Goal: Task Accomplishment & Management: Complete application form

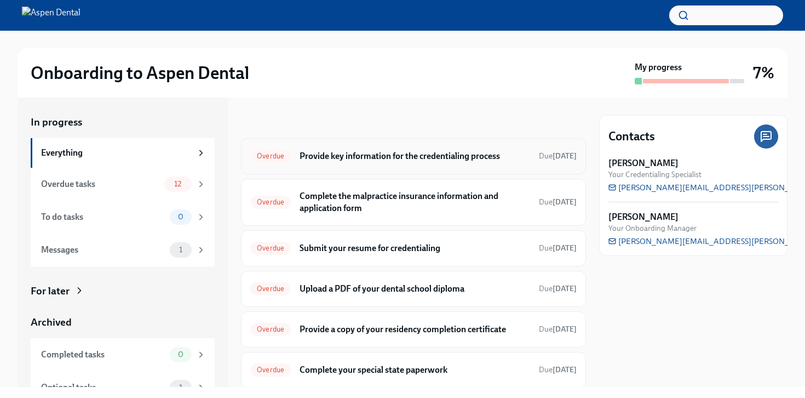
click at [416, 162] on div "Overdue Provide key information for the credentialing process Due Sep 23rd" at bounding box center [413, 156] width 326 height 18
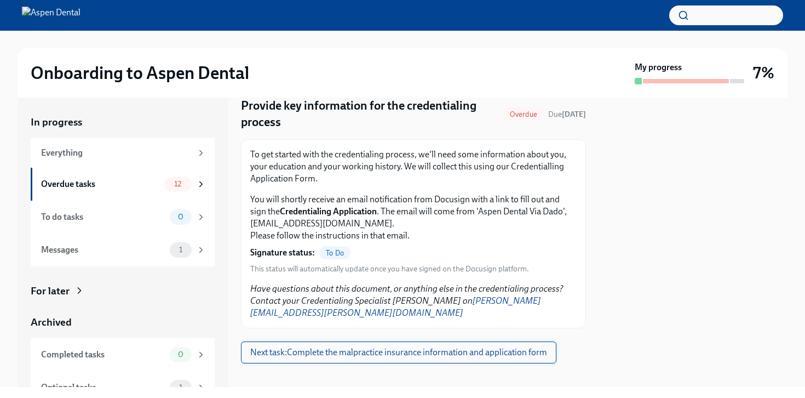
scroll to position [39, 0]
click at [416, 347] on span "Next task : Complete the malpractice insurance information and application form" at bounding box center [398, 352] width 297 height 11
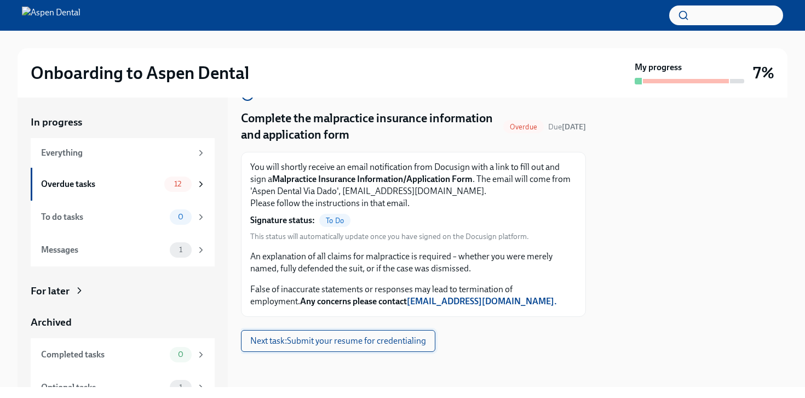
scroll to position [27, 0]
click at [399, 332] on button "Next task : Submit your resume for credentialing" at bounding box center [338, 341] width 194 height 22
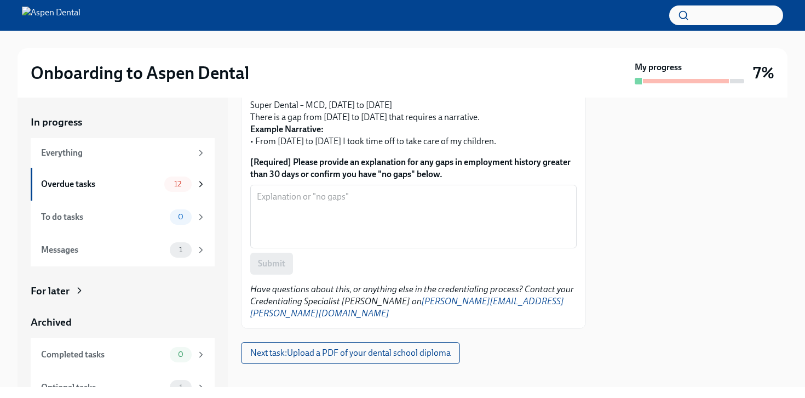
scroll to position [411, 0]
click at [74, 187] on div "Overdue tasks" at bounding box center [100, 184] width 119 height 12
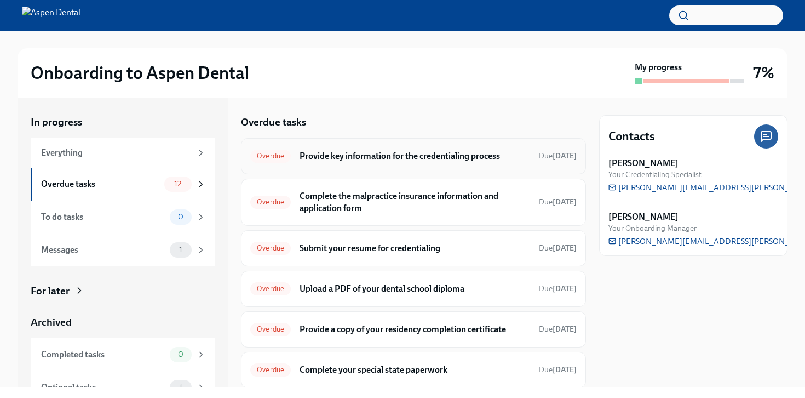
click at [394, 151] on h6 "Provide key information for the credentialing process" at bounding box center [415, 156] width 231 height 12
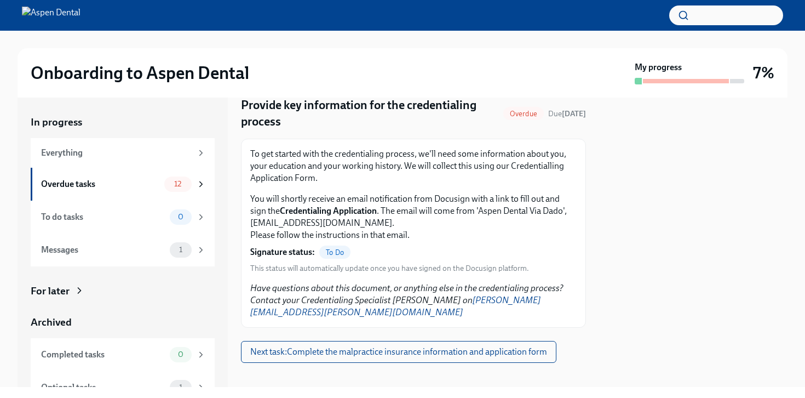
scroll to position [39, 0]
click at [330, 251] on span "To Do" at bounding box center [334, 253] width 31 height 8
click at [325, 347] on span "Next task : Complete the malpractice insurance information and application form" at bounding box center [398, 352] width 297 height 11
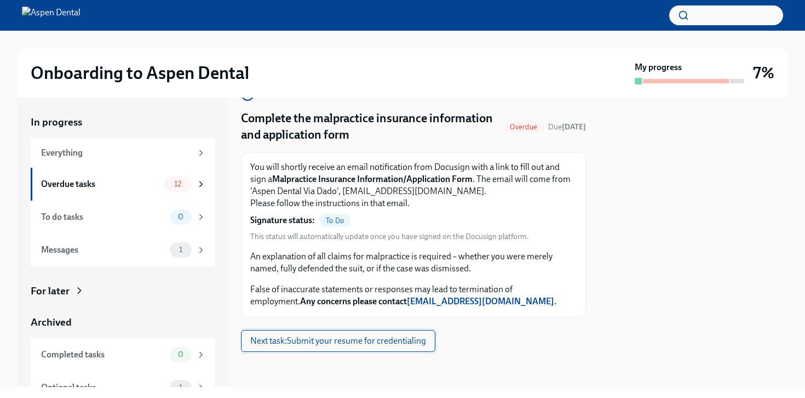
scroll to position [27, 0]
click at [325, 338] on span "Next task : Submit your resume for credentialing" at bounding box center [338, 340] width 176 height 11
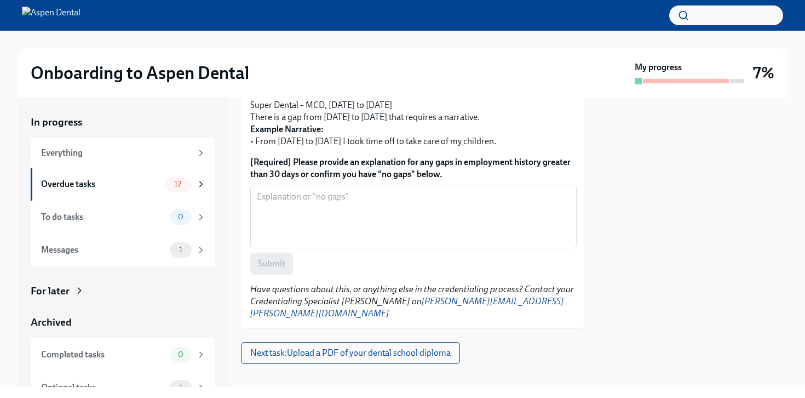
scroll to position [411, 0]
click at [153, 250] on div "Messages" at bounding box center [103, 250] width 124 height 12
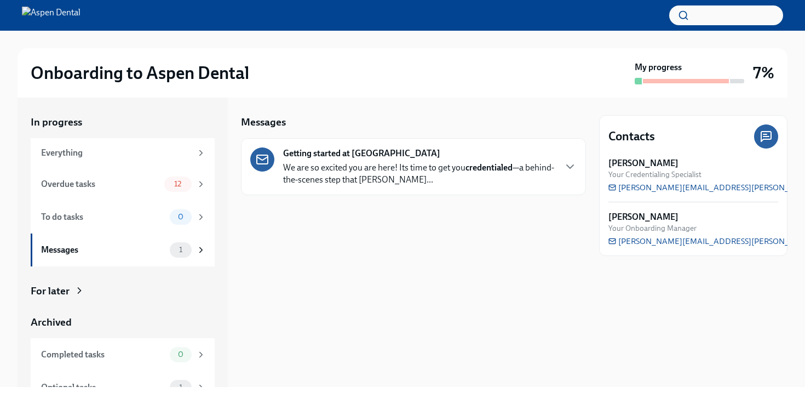
click at [451, 159] on div "Getting started at Aspen Dental We are so excited you are here! Its time to get…" at bounding box center [419, 166] width 272 height 38
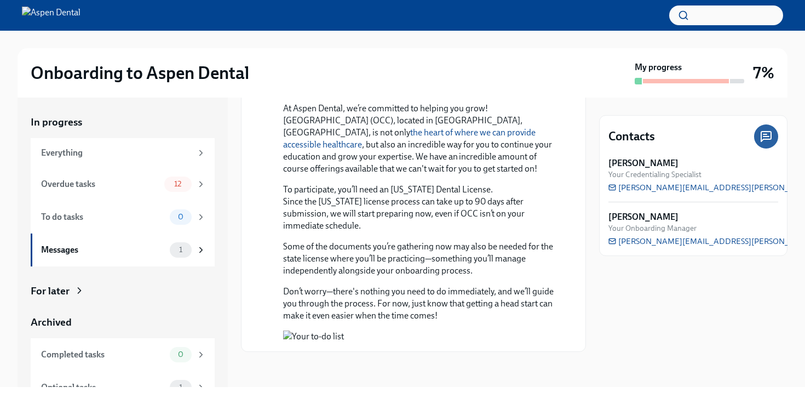
scroll to position [936, 0]
click at [117, 184] on div "Overdue tasks" at bounding box center [100, 184] width 119 height 12
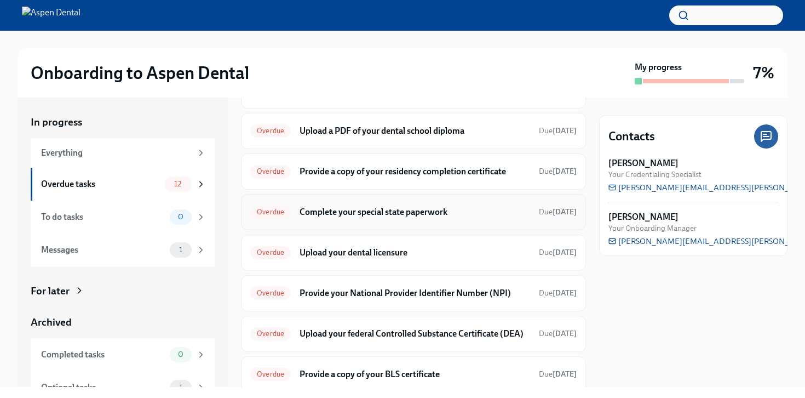
scroll to position [163, 0]
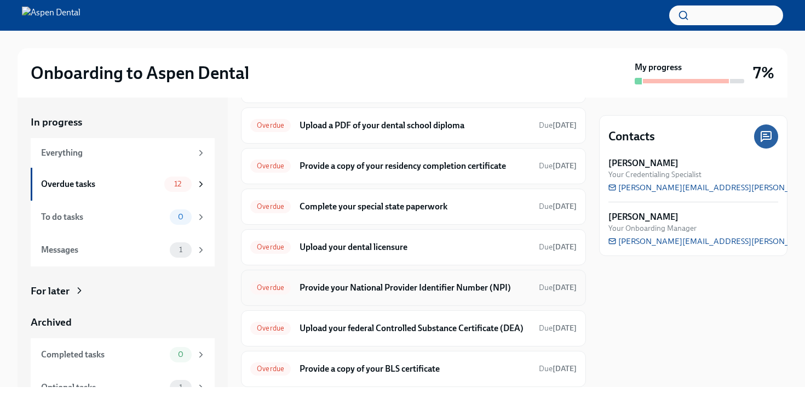
click at [390, 282] on h6 "Provide your National Provider Identifier Number (NPI)" at bounding box center [415, 287] width 231 height 12
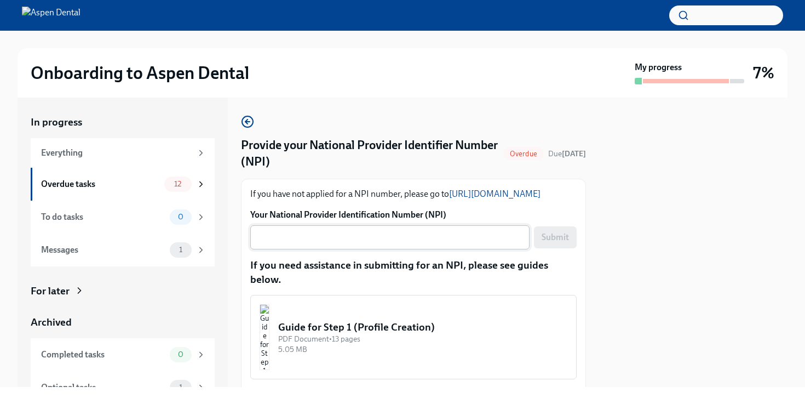
click at [376, 249] on div "x ​" at bounding box center [389, 237] width 279 height 24
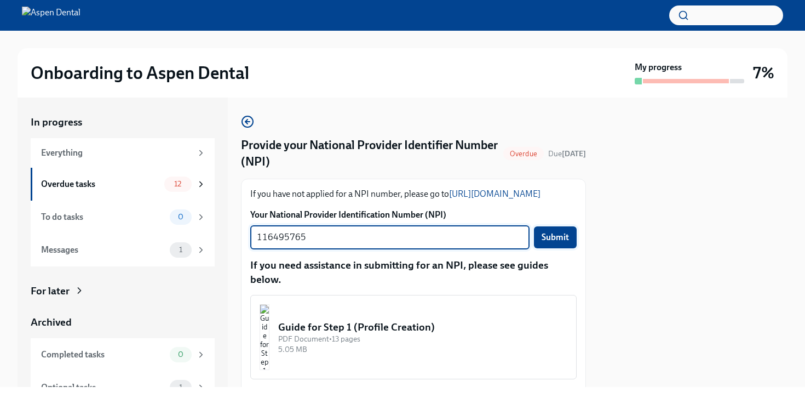
type textarea "116495765"
click at [558, 233] on span "Submit" at bounding box center [555, 237] width 27 height 11
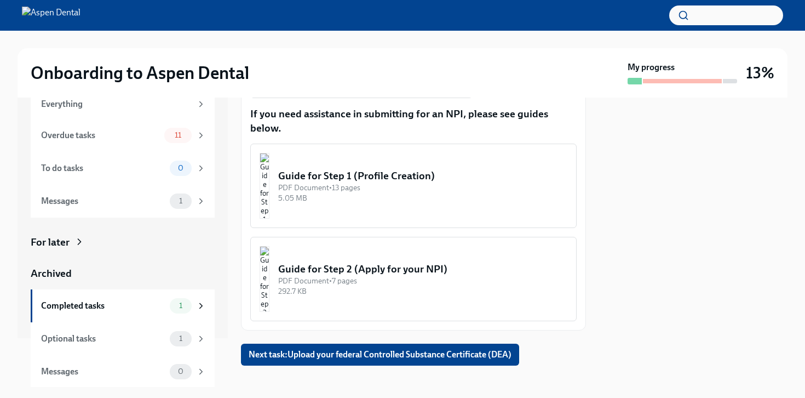
scroll to position [151, 0]
click at [360, 349] on span "Next task : Upload your federal Controlled Substance Certificate (DEA)" at bounding box center [380, 354] width 263 height 11
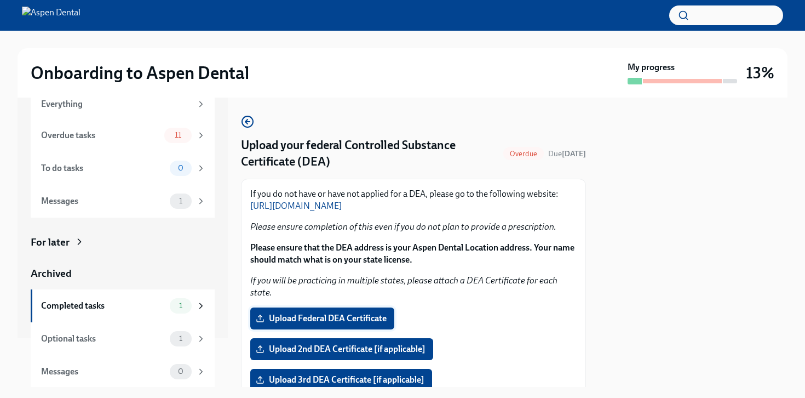
click at [326, 307] on label "Upload Federal DEA Certificate" at bounding box center [322, 318] width 144 height 22
click at [0, 0] on input "Upload Federal DEA Certificate" at bounding box center [0, 0] width 0 height 0
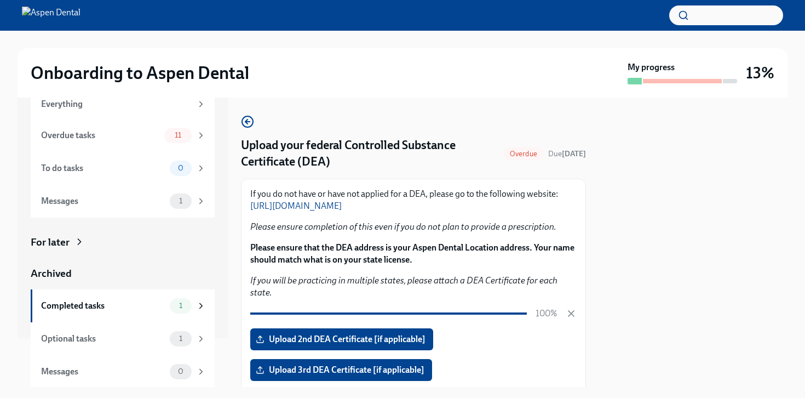
click at [681, 255] on div at bounding box center [693, 241] width 188 height 289
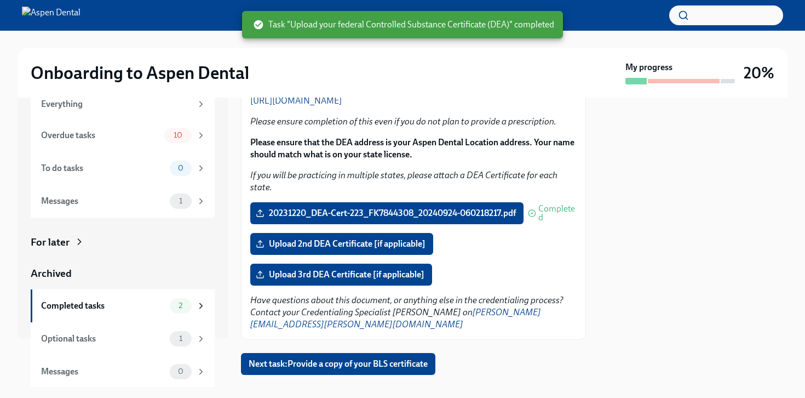
scroll to position [104, 0]
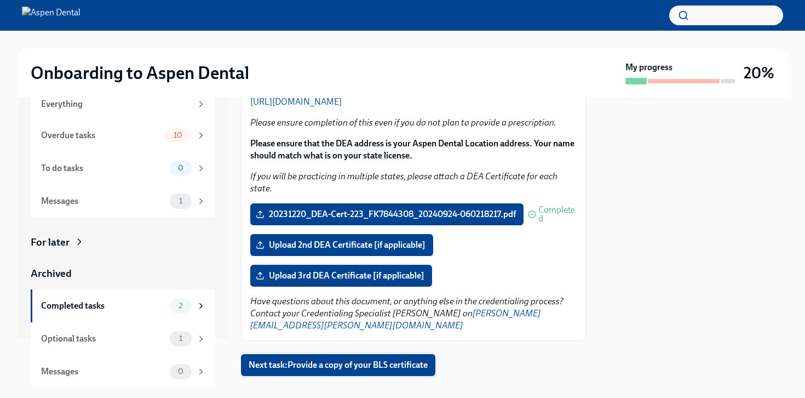
click at [389, 359] on span "Next task : Provide a copy of your BLS certificate" at bounding box center [338, 364] width 179 height 11
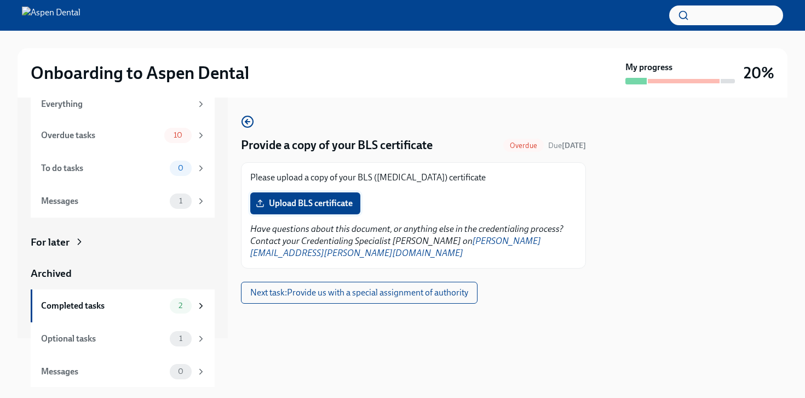
click at [314, 202] on span "Upload BLS certificate" at bounding box center [305, 203] width 95 height 11
click at [0, 0] on input "Upload BLS certificate" at bounding box center [0, 0] width 0 height 0
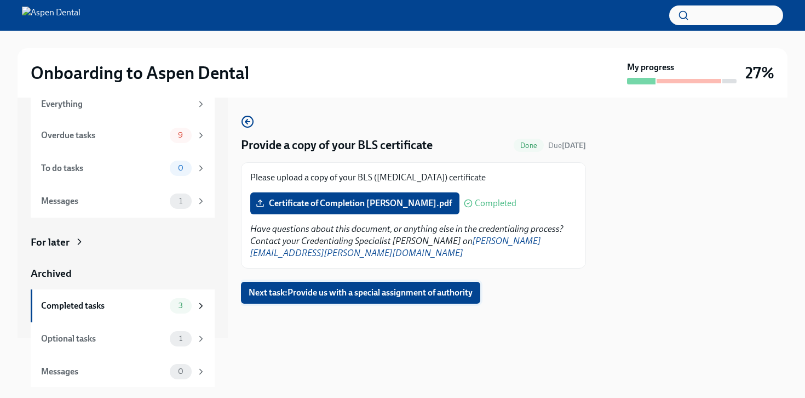
click at [327, 287] on span "Next task : Provide us with a special assignment of authority" at bounding box center [361, 292] width 224 height 11
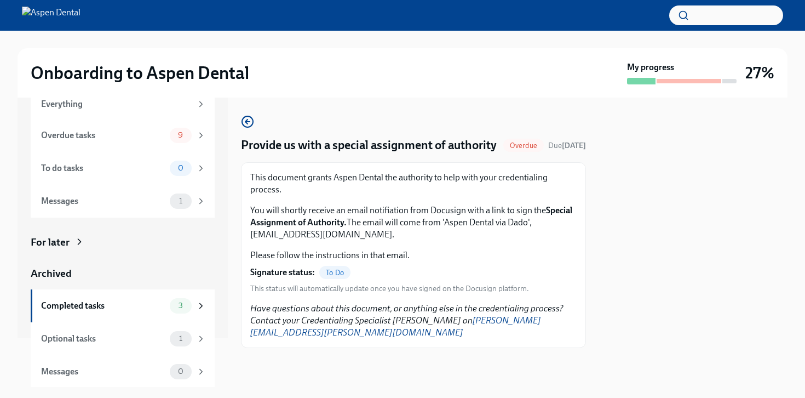
scroll to position [1, 0]
click at [308, 227] on strong "Special Assignment of Authority." at bounding box center [411, 216] width 322 height 22
click at [329, 279] on div "To Do" at bounding box center [334, 272] width 31 height 13
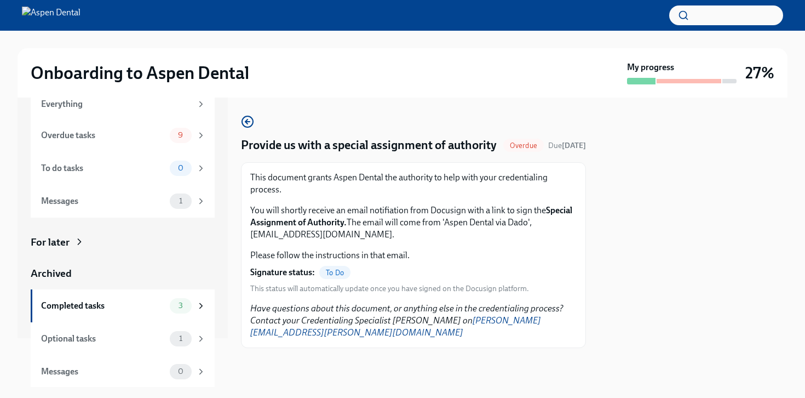
click at [329, 279] on div "To Do" at bounding box center [334, 272] width 31 height 13
click at [336, 277] on span "To Do" at bounding box center [334, 272] width 31 height 8
click at [278, 227] on strong "Special Assignment of Authority." at bounding box center [411, 216] width 322 height 22
click at [191, 134] on div "9" at bounding box center [181, 135] width 22 height 15
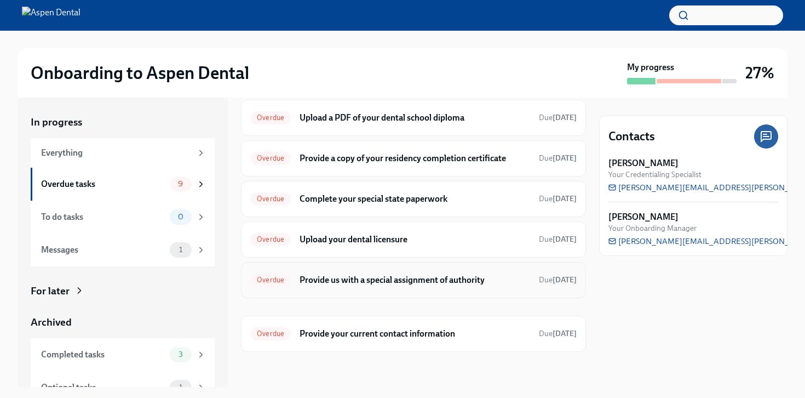
scroll to position [170, 0]
click at [353, 333] on h6 "Provide your current contact information" at bounding box center [415, 334] width 231 height 12
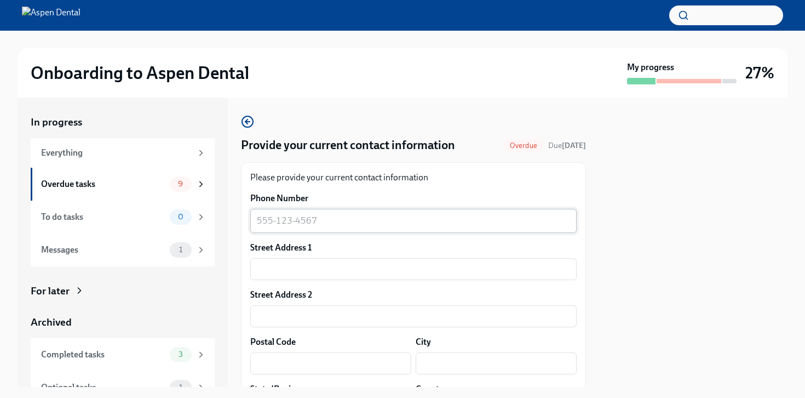
click at [332, 228] on div "x ​" at bounding box center [413, 221] width 326 height 24
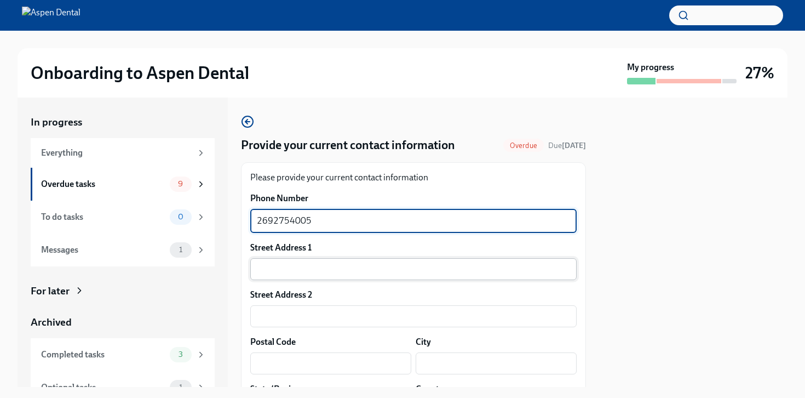
type textarea "2692754005"
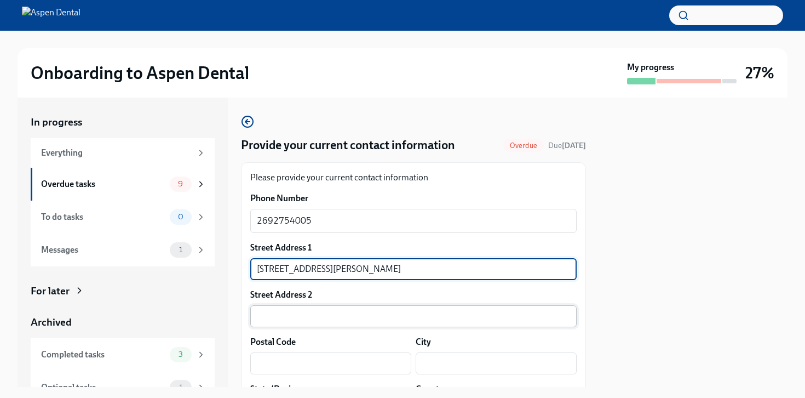
type input "12121 e meadows dr"
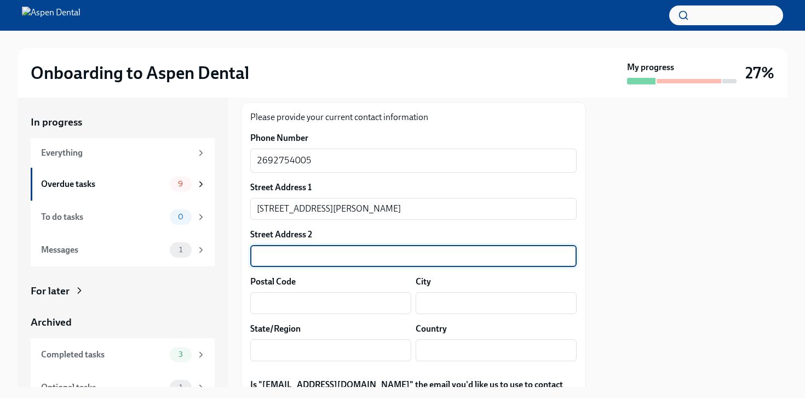
scroll to position [73, 0]
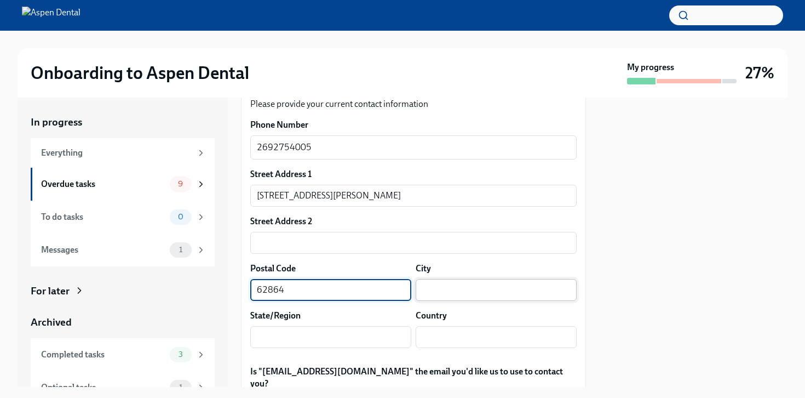
type input "62864"
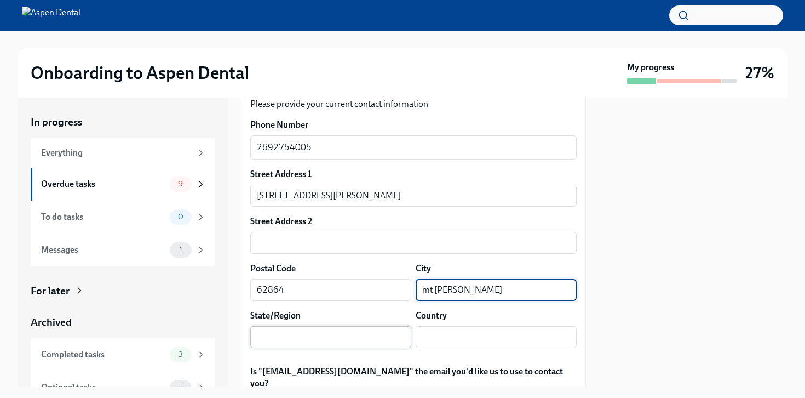
type input "mt vernon"
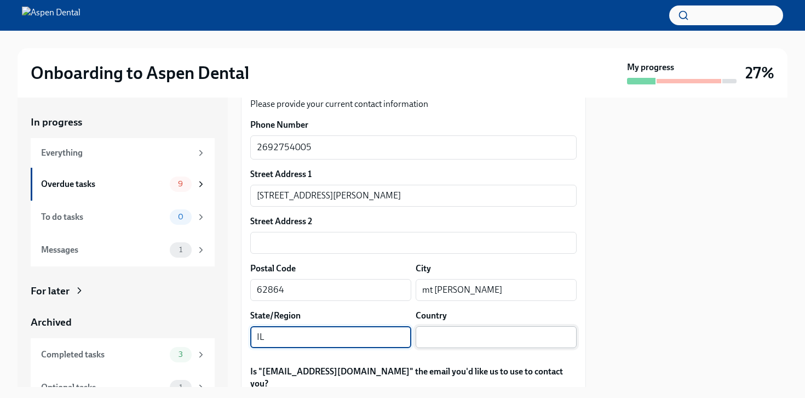
type input "IL"
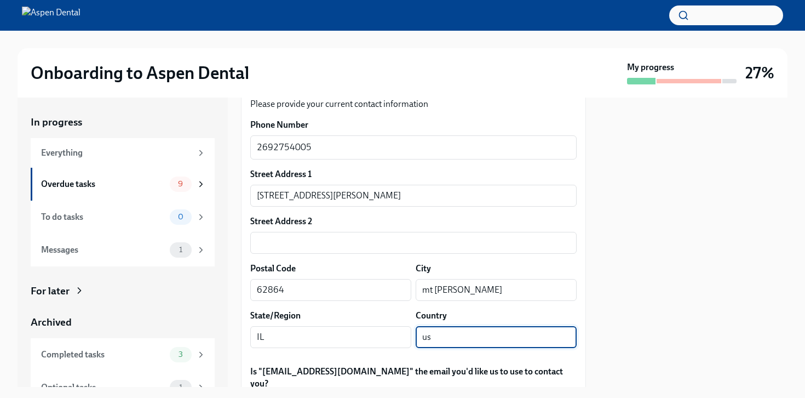
click at [572, 334] on input "us" at bounding box center [496, 337] width 161 height 22
click at [572, 335] on input "us" at bounding box center [496, 337] width 161 height 22
click at [486, 331] on input "us" at bounding box center [496, 337] width 161 height 22
type input "u"
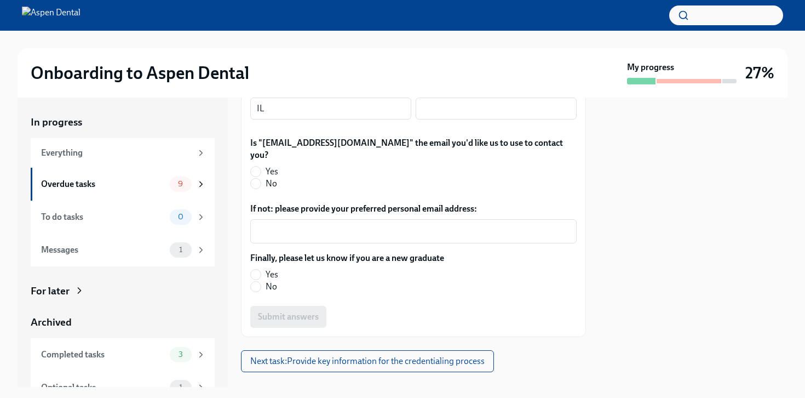
scroll to position [310, 0]
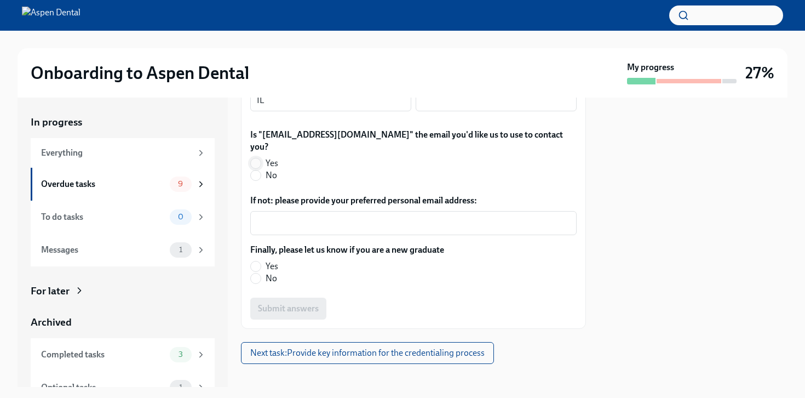
click at [256, 158] on input "Yes" at bounding box center [256, 163] width 10 height 10
radio input "true"
click at [256, 273] on input "No" at bounding box center [256, 278] width 10 height 10
radio input "true"
click at [298, 303] on span "Submit answers" at bounding box center [288, 308] width 61 height 11
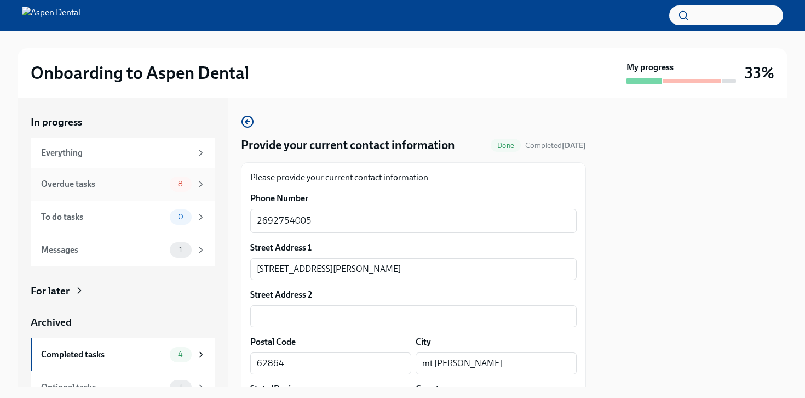
click at [128, 187] on div "Overdue tasks" at bounding box center [103, 184] width 124 height 12
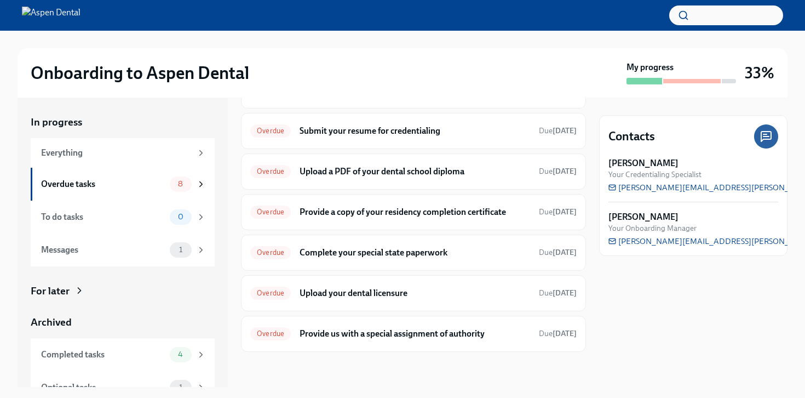
scroll to position [117, 0]
click at [374, 332] on h6 "Provide us with a special assignment of authority" at bounding box center [415, 334] width 231 height 12
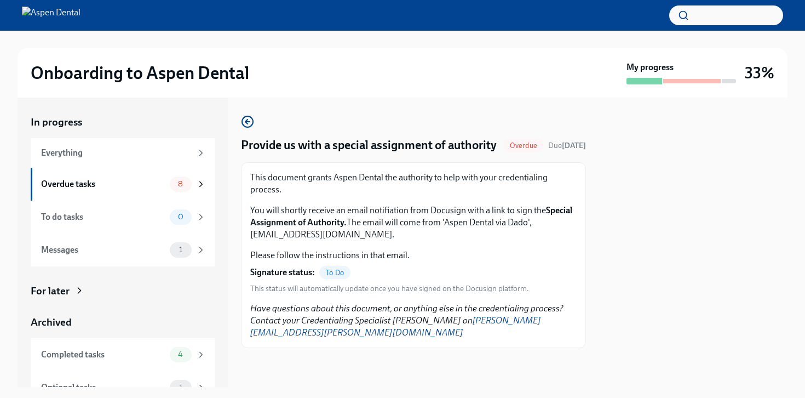
click at [406, 185] on div "This document grants Aspen Dental the authority to help with your credentialing…" at bounding box center [413, 255] width 345 height 186
click at [394, 240] on p "You will shortly receive an email notifiation from Docusign with a link to sign…" at bounding box center [413, 222] width 326 height 36
drag, startPoint x: 345, startPoint y: 237, endPoint x: 545, endPoint y: 226, distance: 200.2
click at [545, 226] on p "You will shortly receive an email notifiation from Docusign with a link to sign…" at bounding box center [413, 222] width 326 height 36
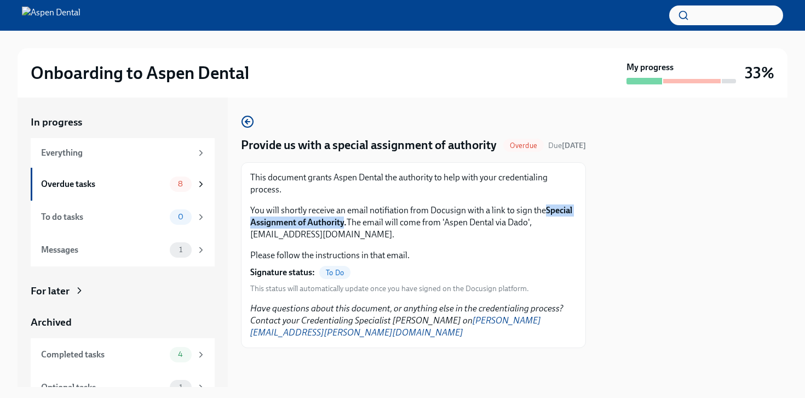
copy p "Special Assignment of Authority"
click at [353, 257] on div "This document grants Aspen Dental the authority to help with your credentialing…" at bounding box center [413, 216] width 326 height 90
click at [330, 279] on div "To Do" at bounding box center [334, 272] width 31 height 13
click at [134, 176] on div "Overdue tasks 8" at bounding box center [123, 183] width 165 height 15
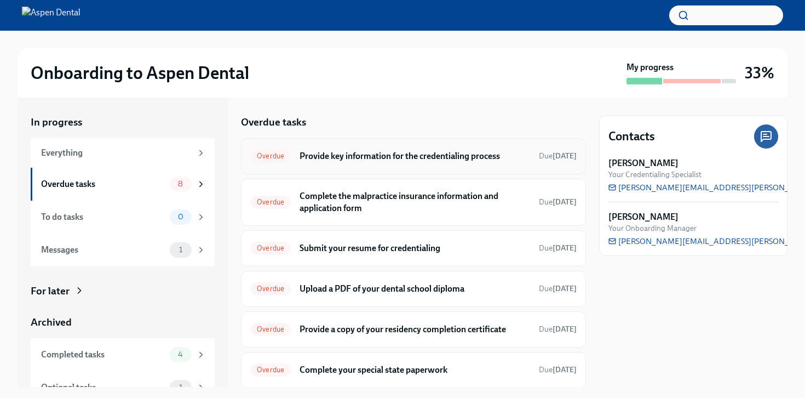
click at [393, 154] on h6 "Provide key information for the credentialing process" at bounding box center [415, 156] width 231 height 12
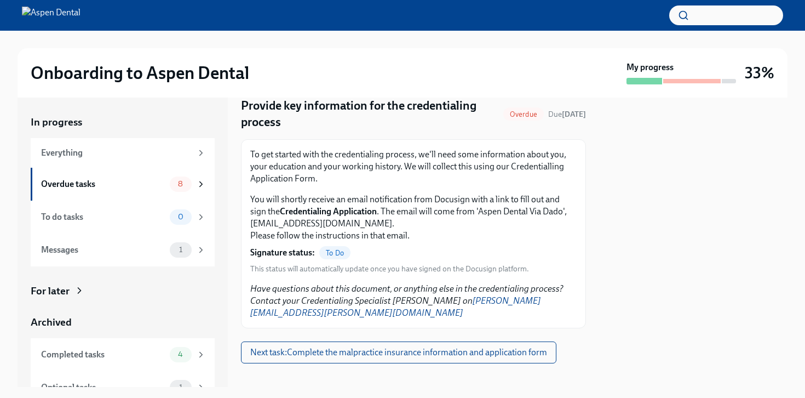
scroll to position [39, 0]
click at [151, 182] on div "Overdue tasks" at bounding box center [103, 184] width 124 height 12
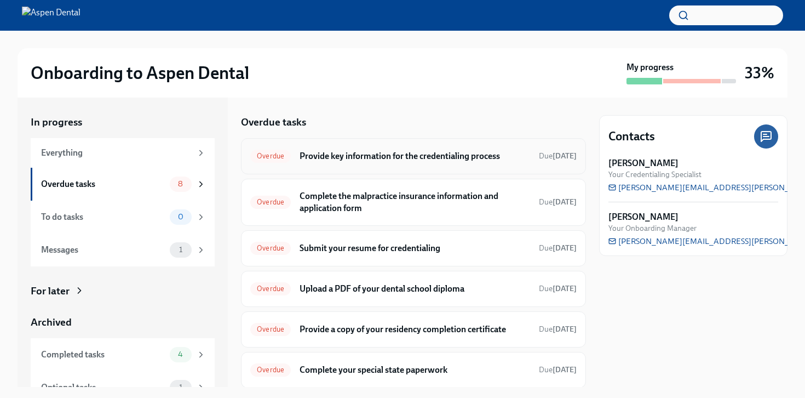
click at [315, 164] on div "Overdue Provide key information for the credentialing process Due Sep 23rd" at bounding box center [413, 156] width 326 height 18
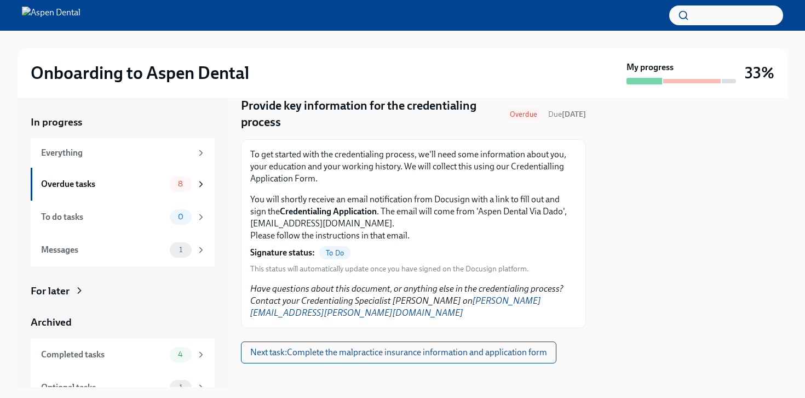
scroll to position [39, 0]
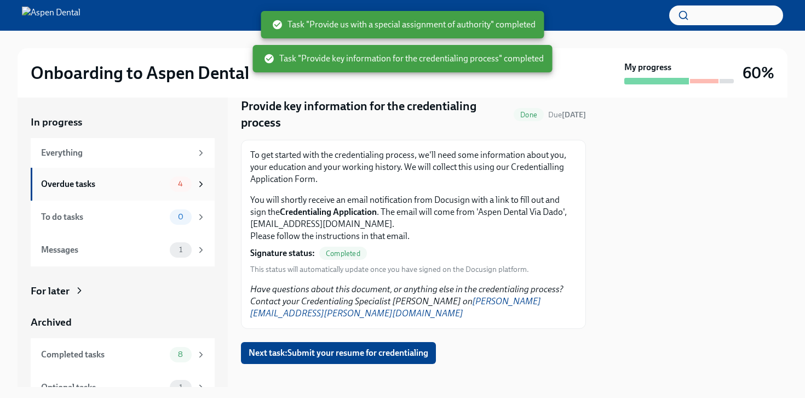
click at [78, 186] on div "Overdue tasks" at bounding box center [103, 184] width 124 height 12
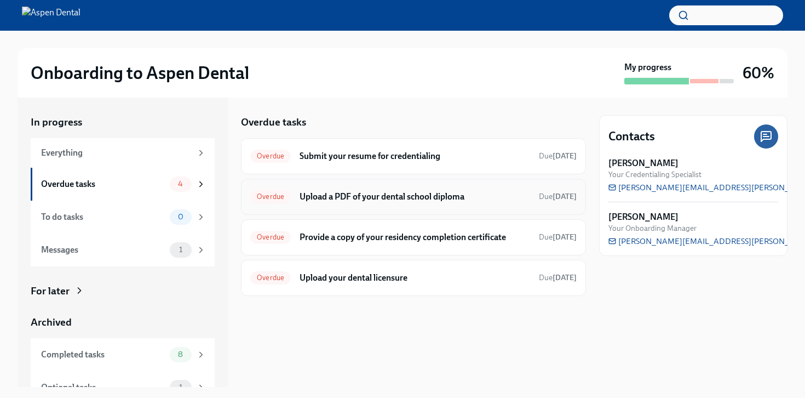
click at [348, 198] on h6 "Upload a PDF of your dental school diploma" at bounding box center [415, 197] width 231 height 12
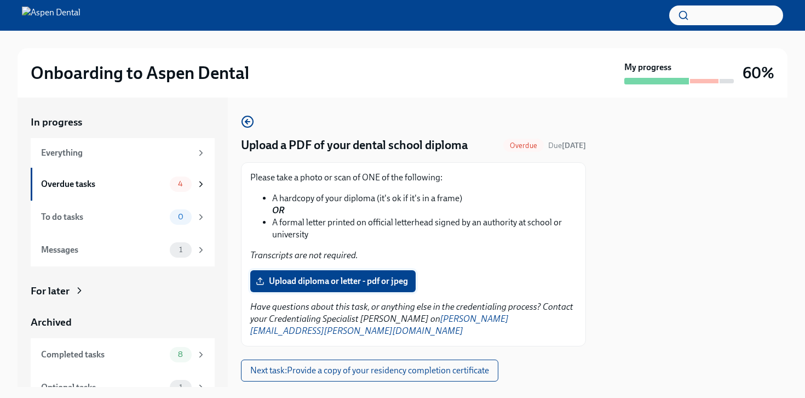
click at [302, 282] on span "Upload diploma or letter - pdf or jpeg" at bounding box center [333, 280] width 150 height 11
click at [0, 0] on input "Upload diploma or letter - pdf or jpeg" at bounding box center [0, 0] width 0 height 0
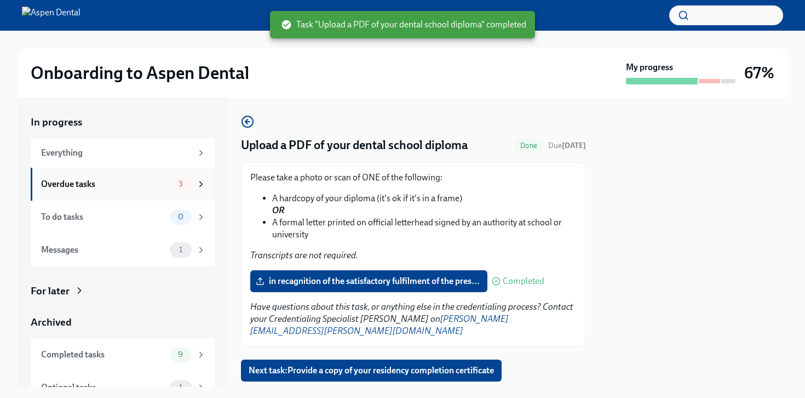
click at [140, 186] on div "Overdue tasks" at bounding box center [103, 184] width 124 height 12
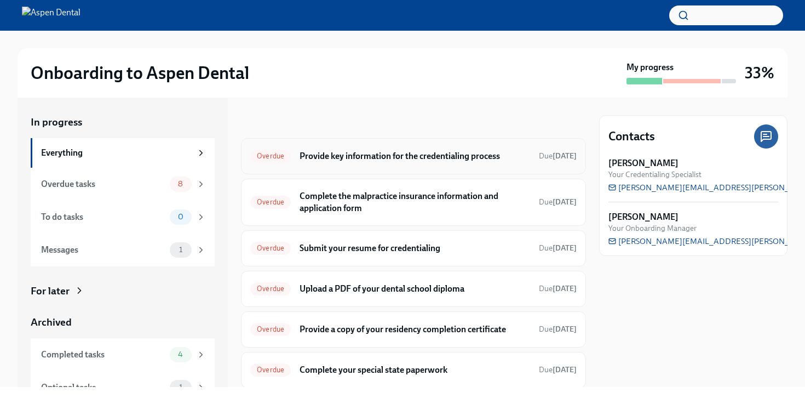
click at [418, 157] on h6 "Provide key information for the credentialing process" at bounding box center [415, 156] width 231 height 12
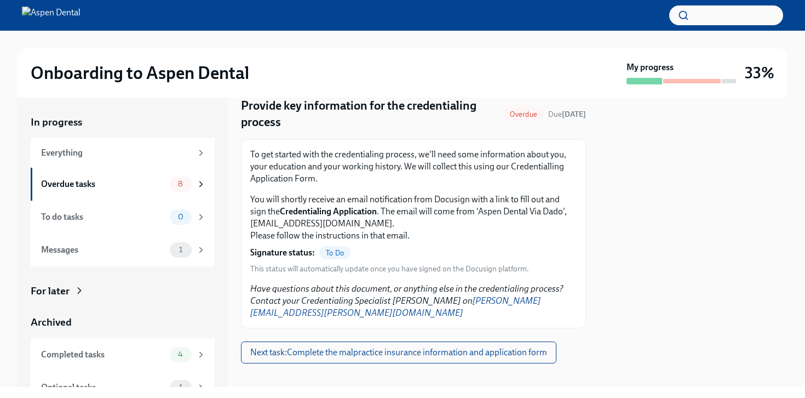
scroll to position [39, 0]
click at [309, 347] on span "Next task : Complete the malpractice insurance information and application form" at bounding box center [398, 352] width 297 height 11
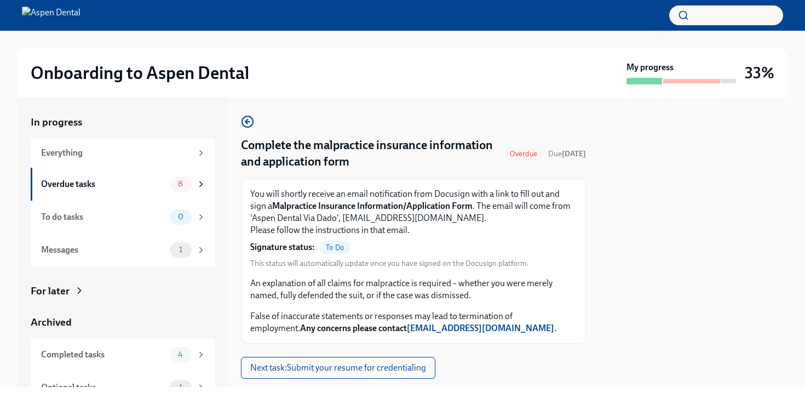
click at [370, 192] on p "You will shortly receive an email notification from Docusign with a link to fil…" at bounding box center [413, 212] width 326 height 48
click at [332, 248] on span "To Do" at bounding box center [334, 247] width 31 height 8
